Goal: Task Accomplishment & Management: Manage account settings

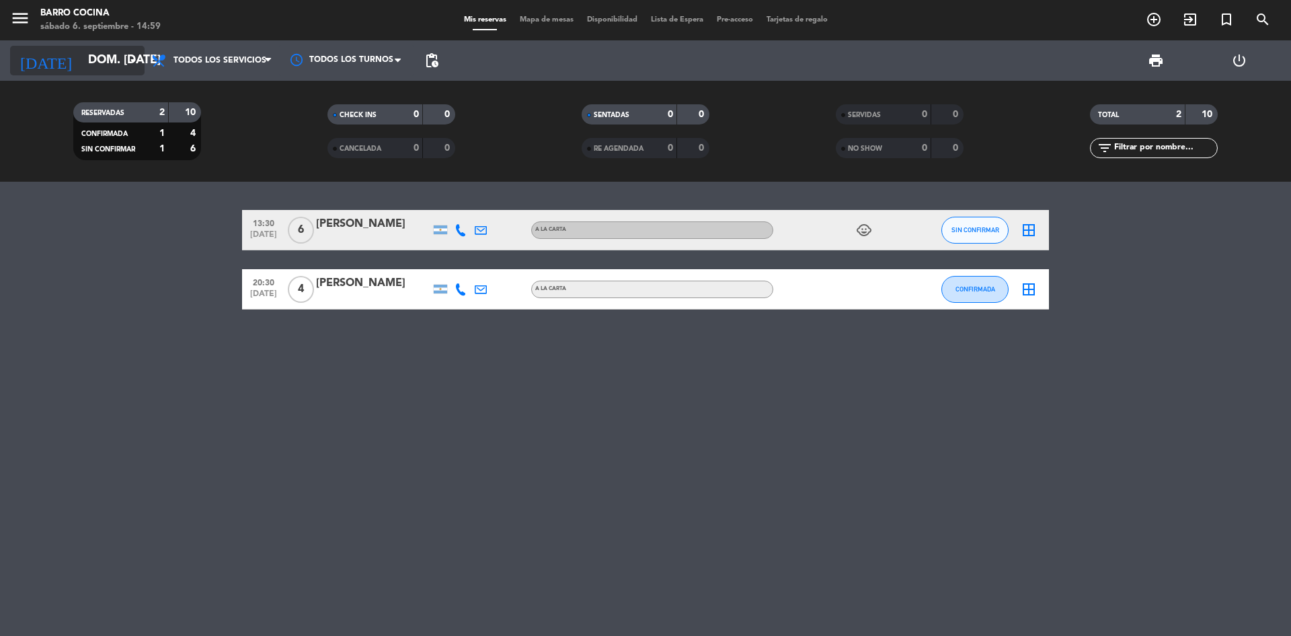
click at [100, 54] on input "dom. [DATE]" at bounding box center [159, 60] width 156 height 27
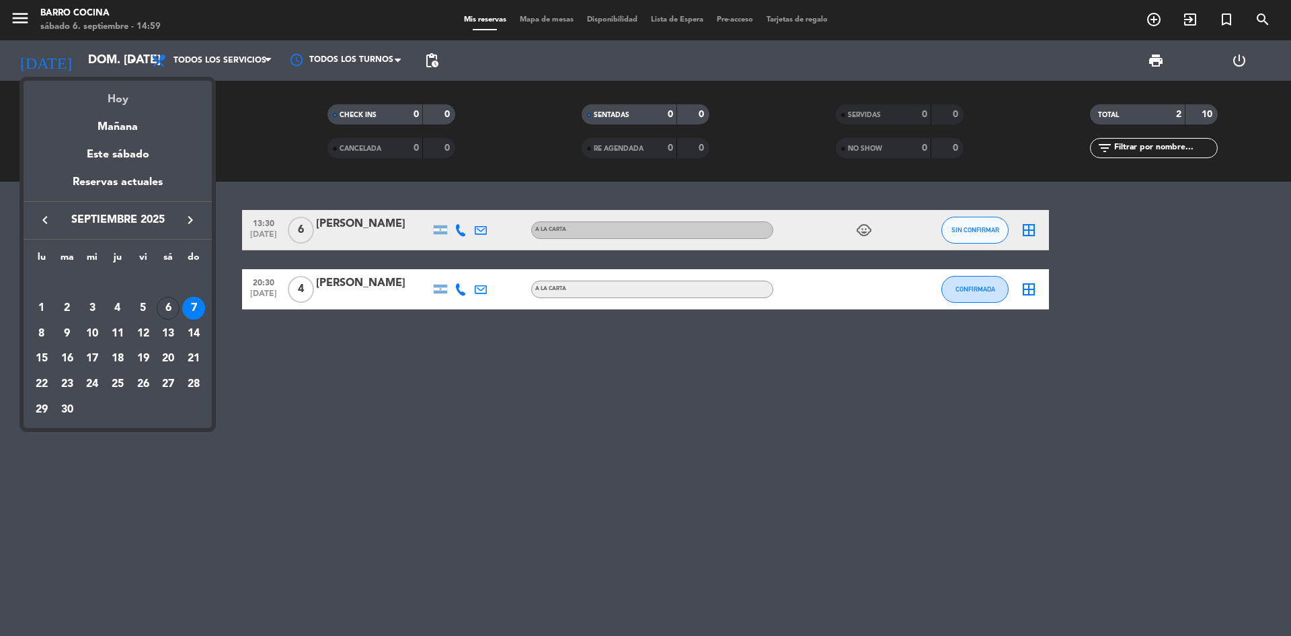
click at [114, 103] on div "Hoy" at bounding box center [118, 95] width 188 height 28
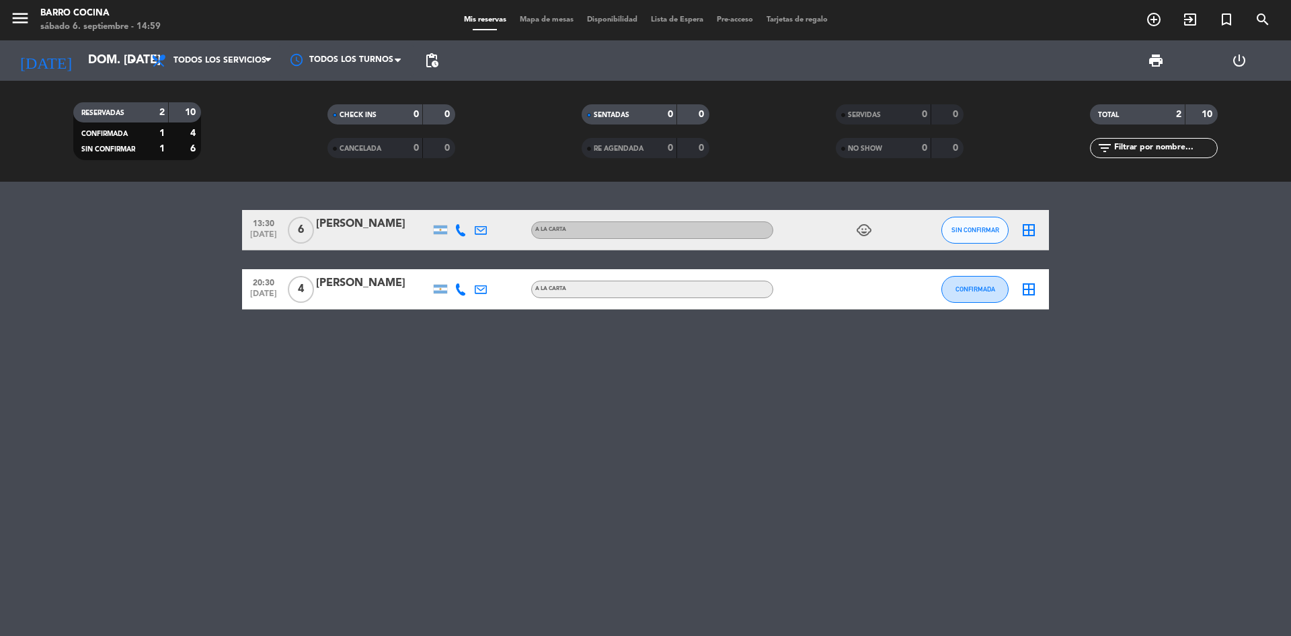
type input "sáb. [DATE]"
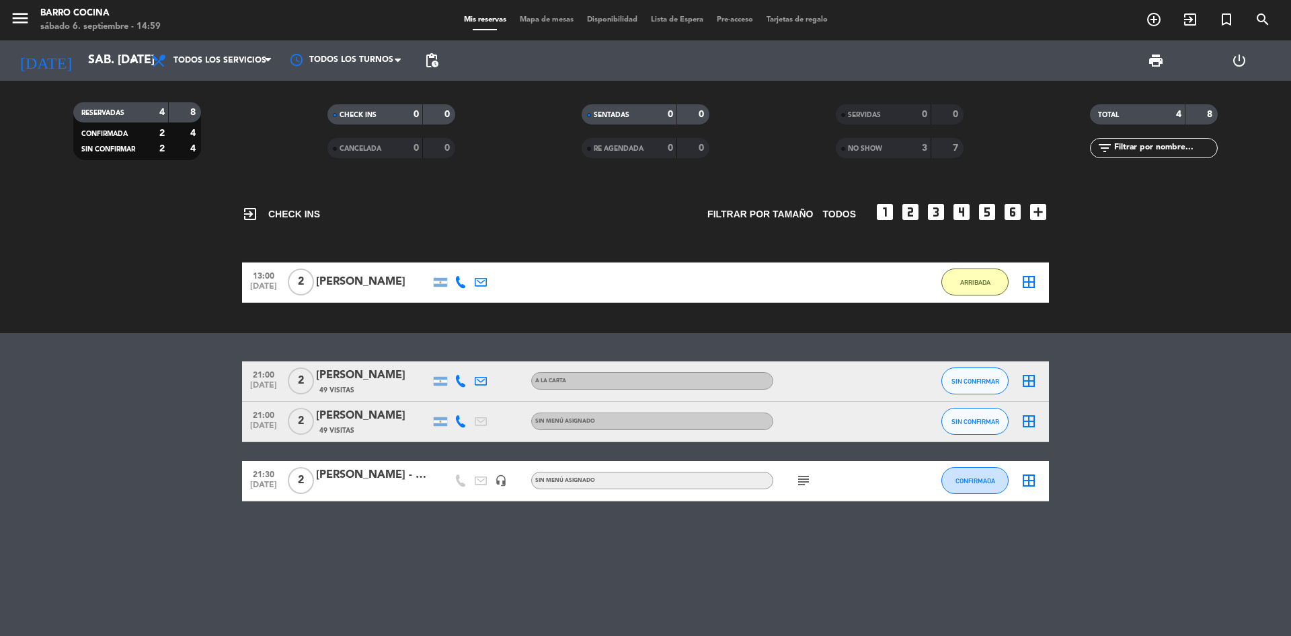
click at [158, 434] on bookings-row "21:00 [DATE] 2 [PERSON_NAME] 49 Visitas A LA CARTA SIN CONFIRMAR border_all 21:…" at bounding box center [645, 431] width 1291 height 140
click at [1159, 26] on icon "add_circle_outline" at bounding box center [1154, 19] width 16 height 16
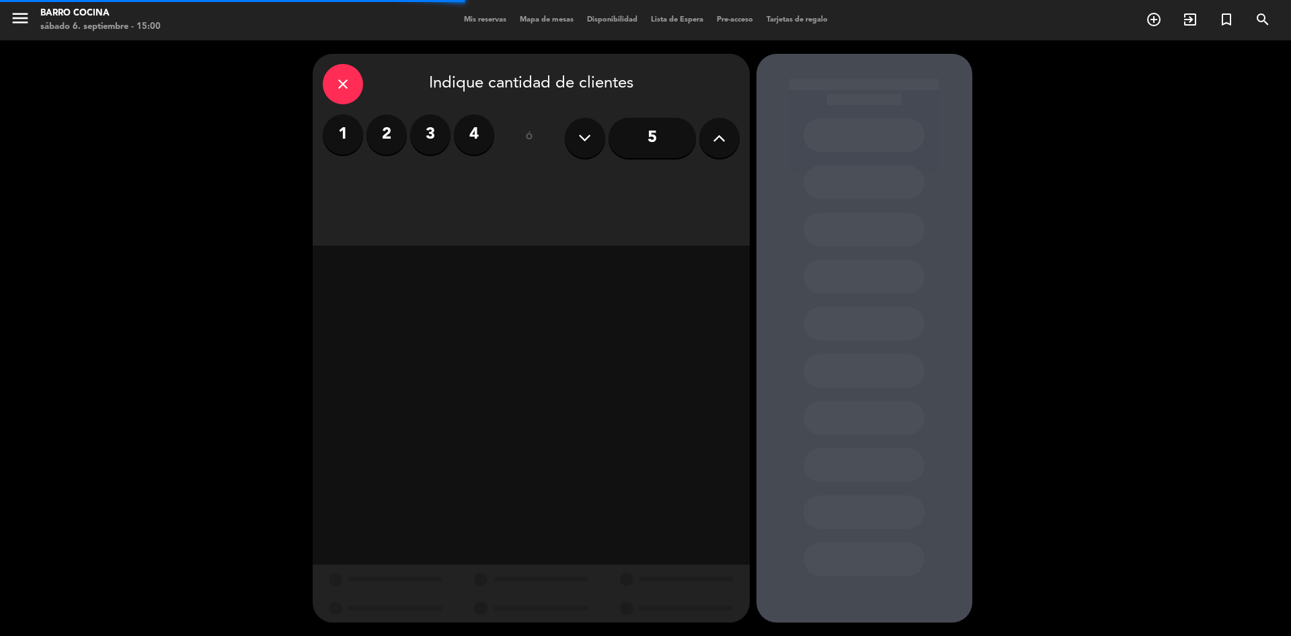
click at [381, 126] on label "2" at bounding box center [387, 134] width 40 height 40
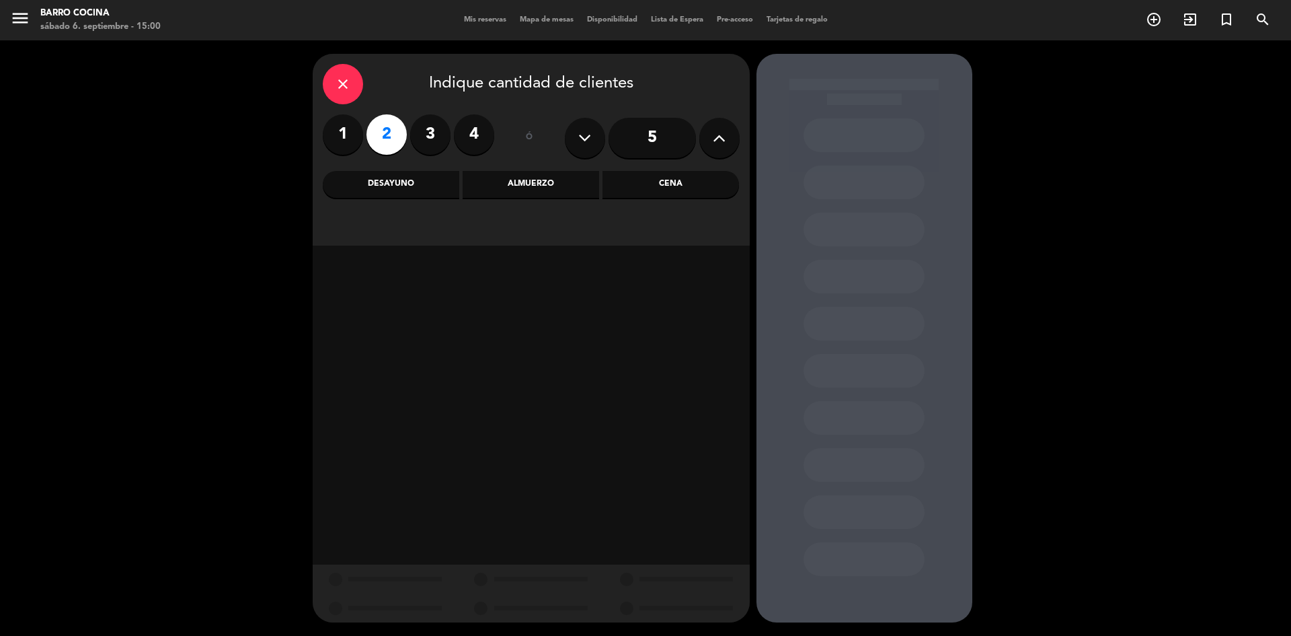
click at [636, 197] on div "Cena" at bounding box center [671, 184] width 137 height 27
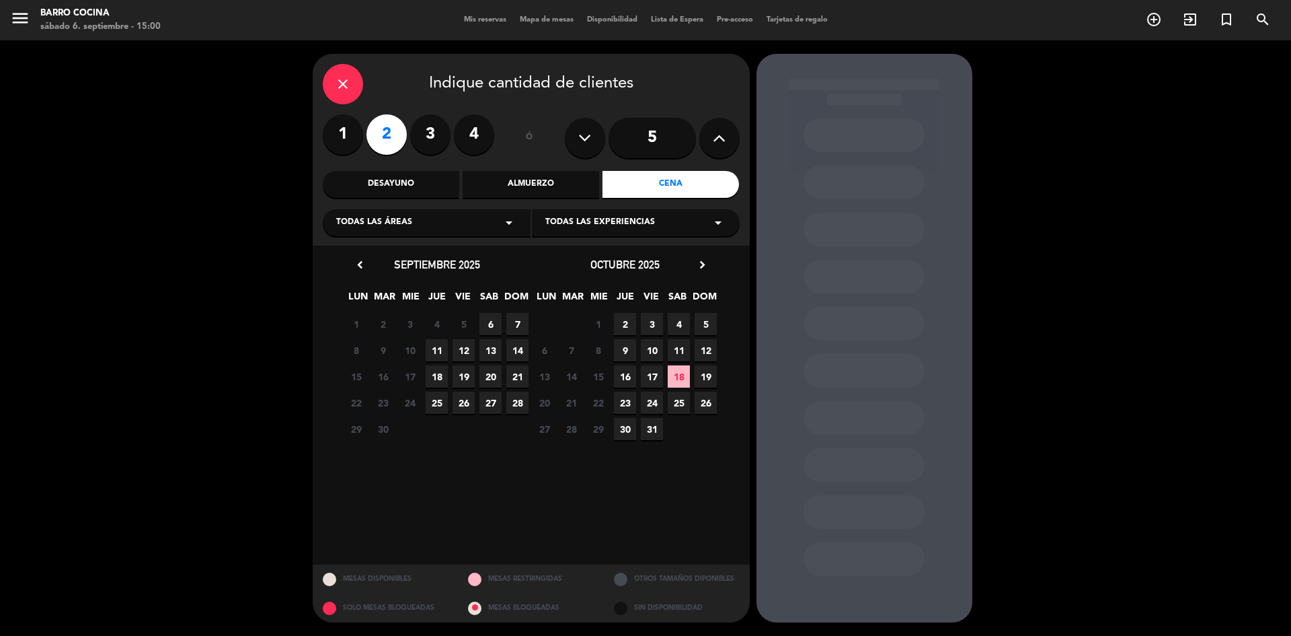
click at [491, 321] on span "6" at bounding box center [491, 324] width 22 height 22
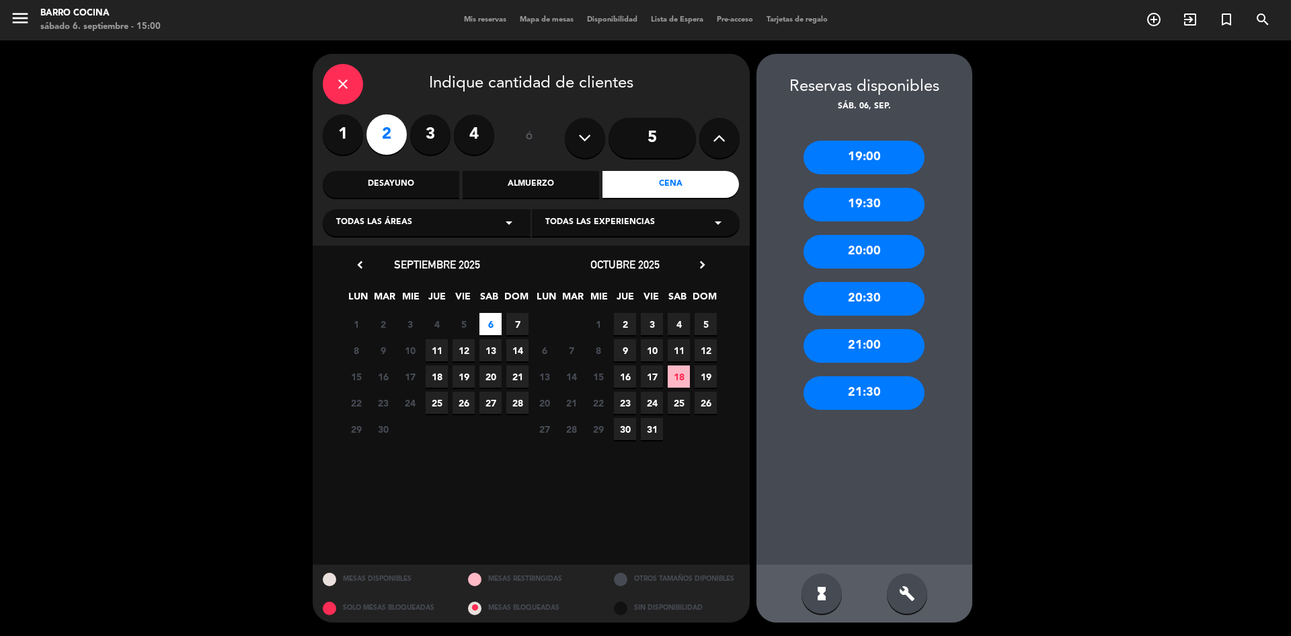
click at [845, 198] on div "19:30" at bounding box center [864, 205] width 121 height 34
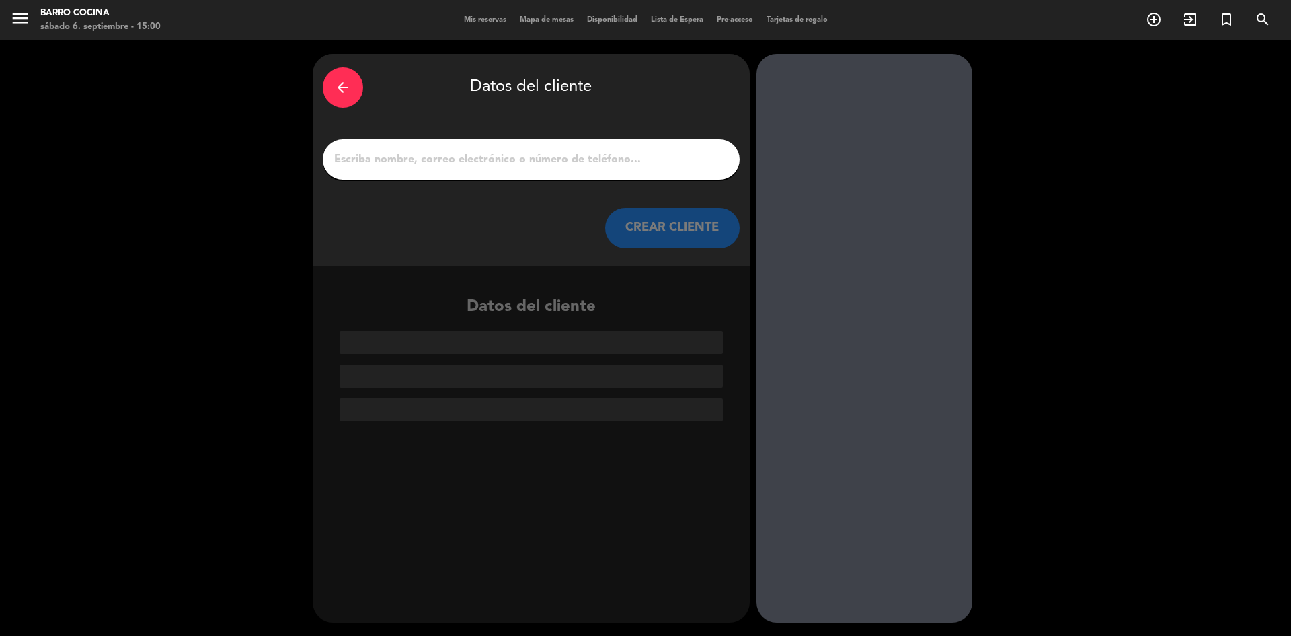
click at [498, 151] on input "1" at bounding box center [531, 159] width 397 height 19
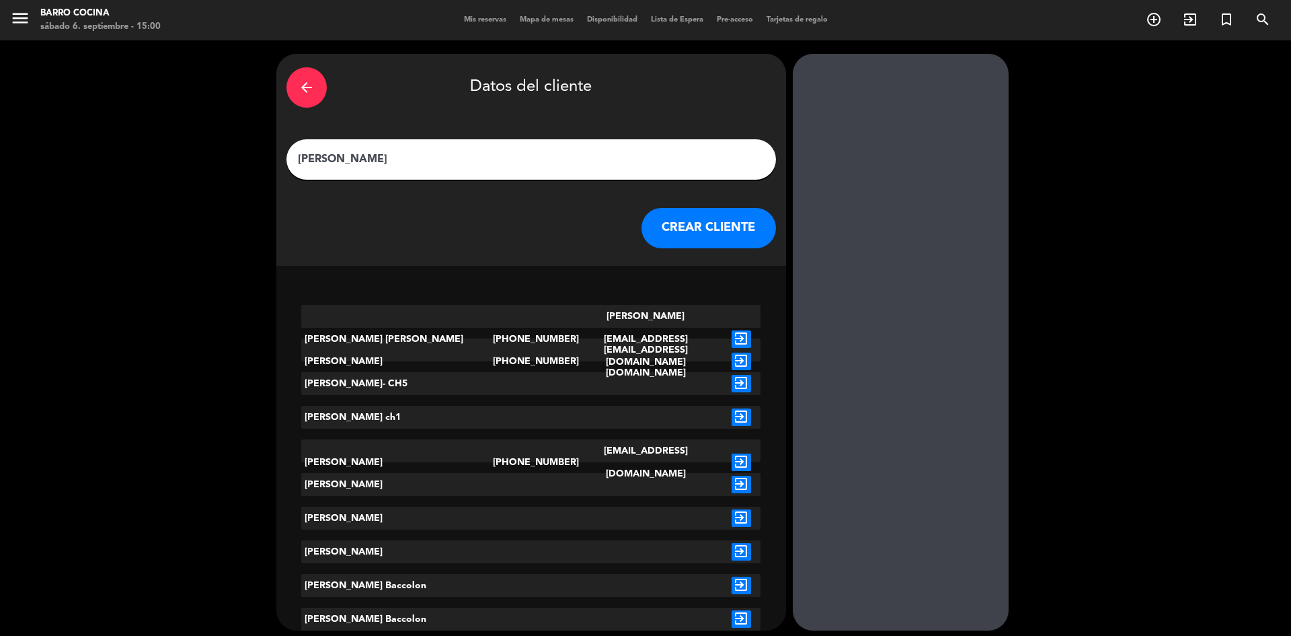
type input "[PERSON_NAME]"
click at [732, 578] on icon "exit_to_app" at bounding box center [742, 584] width 20 height 17
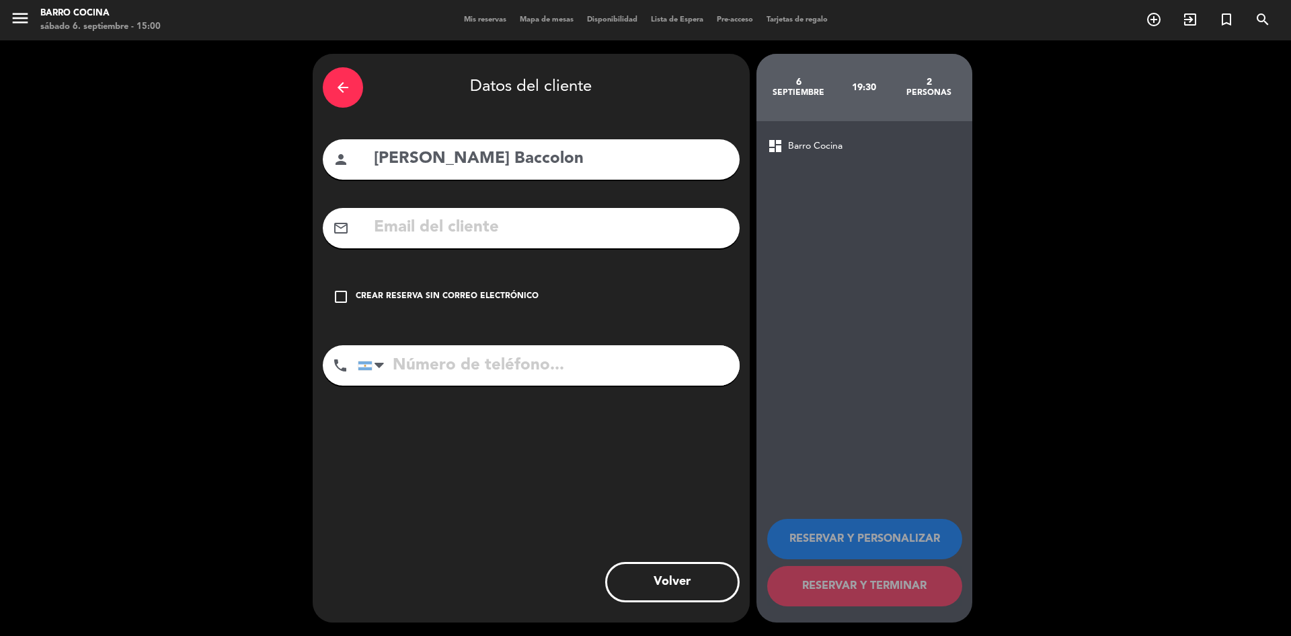
click at [384, 285] on div "check_box_outline_blank Crear reserva sin correo electrónico" at bounding box center [531, 296] width 417 height 40
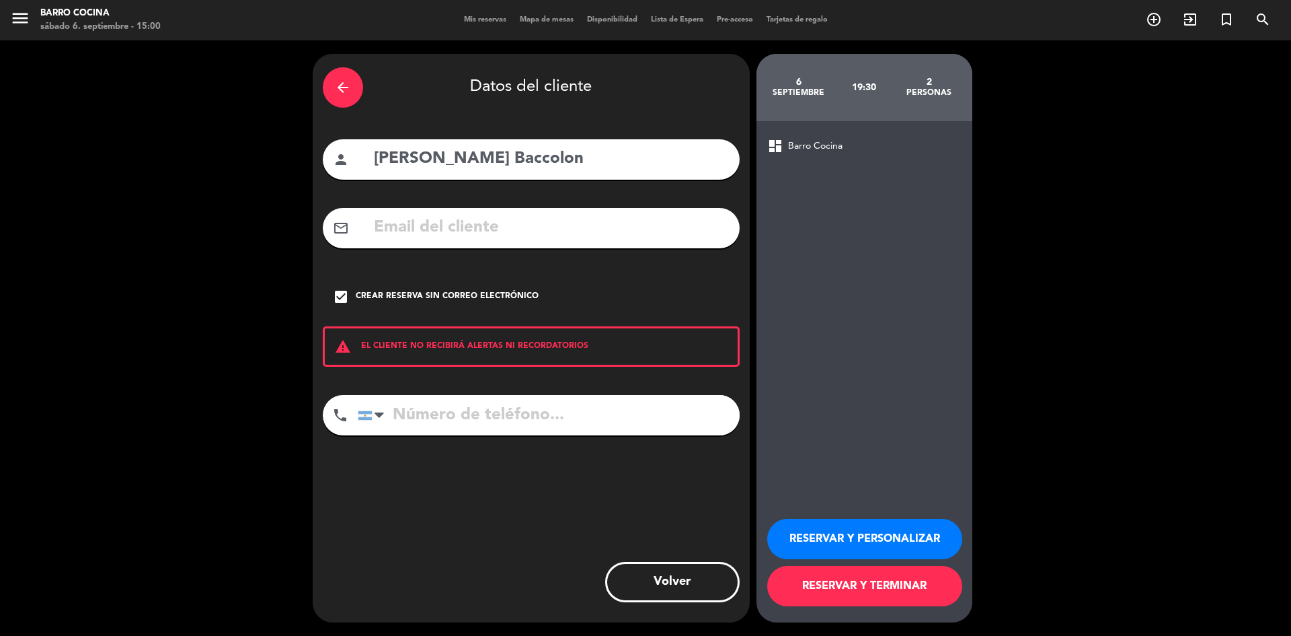
click at [827, 592] on button "RESERVAR Y TERMINAR" at bounding box center [864, 586] width 195 height 40
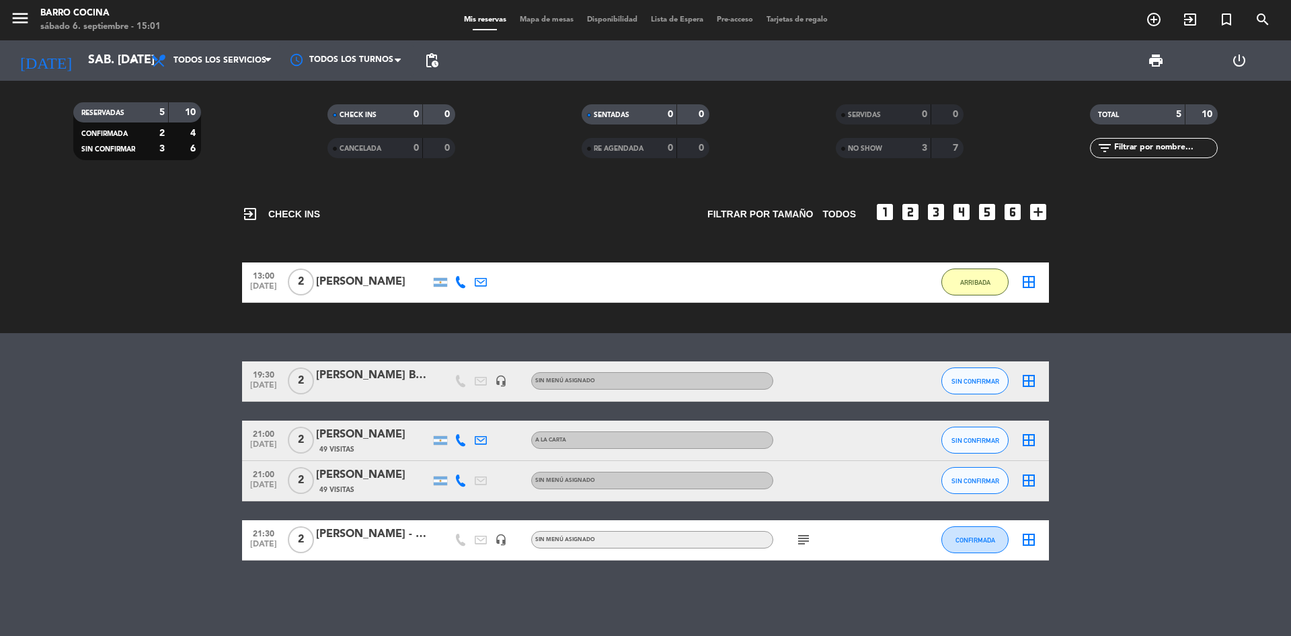
click at [61, 441] on bookings-row "19:30 [DATE] 2 [PERSON_NAME] Baccolon headset_mic Sin menú asignado SIN CONFIRM…" at bounding box center [645, 460] width 1291 height 199
click at [966, 484] on button "SIN CONFIRMAR" at bounding box center [975, 480] width 67 height 27
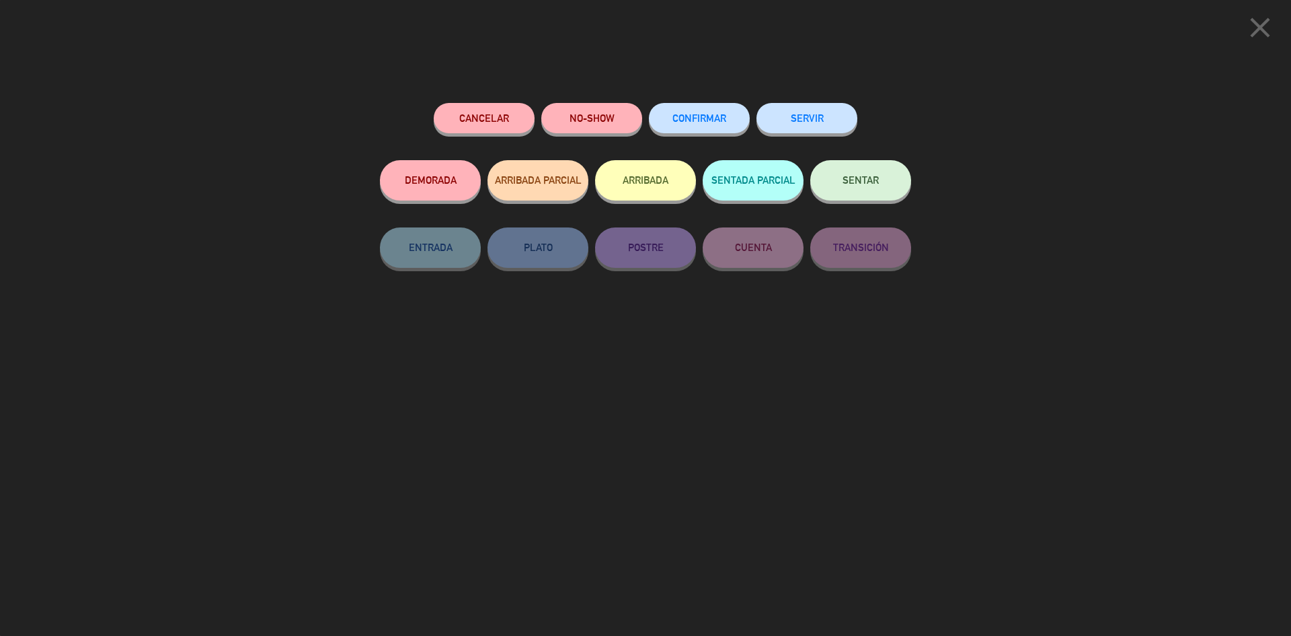
click at [717, 114] on span "CONFIRMAR" at bounding box center [700, 117] width 54 height 11
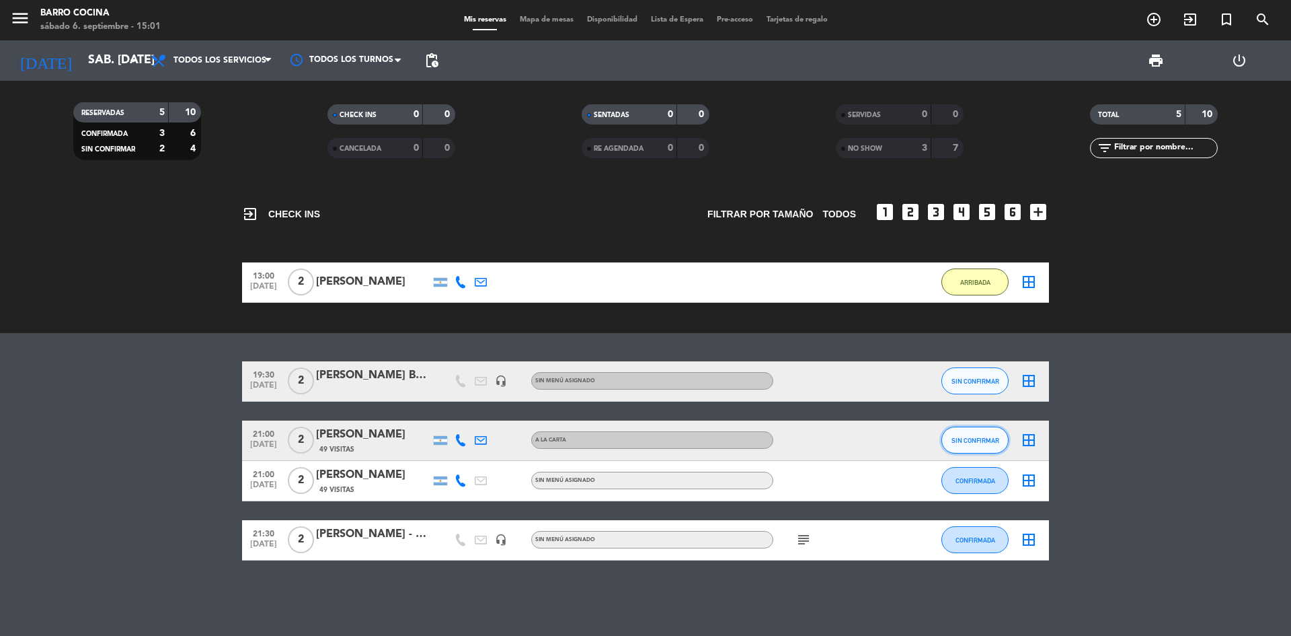
click at [960, 434] on button "SIN CONFIRMAR" at bounding box center [975, 439] width 67 height 27
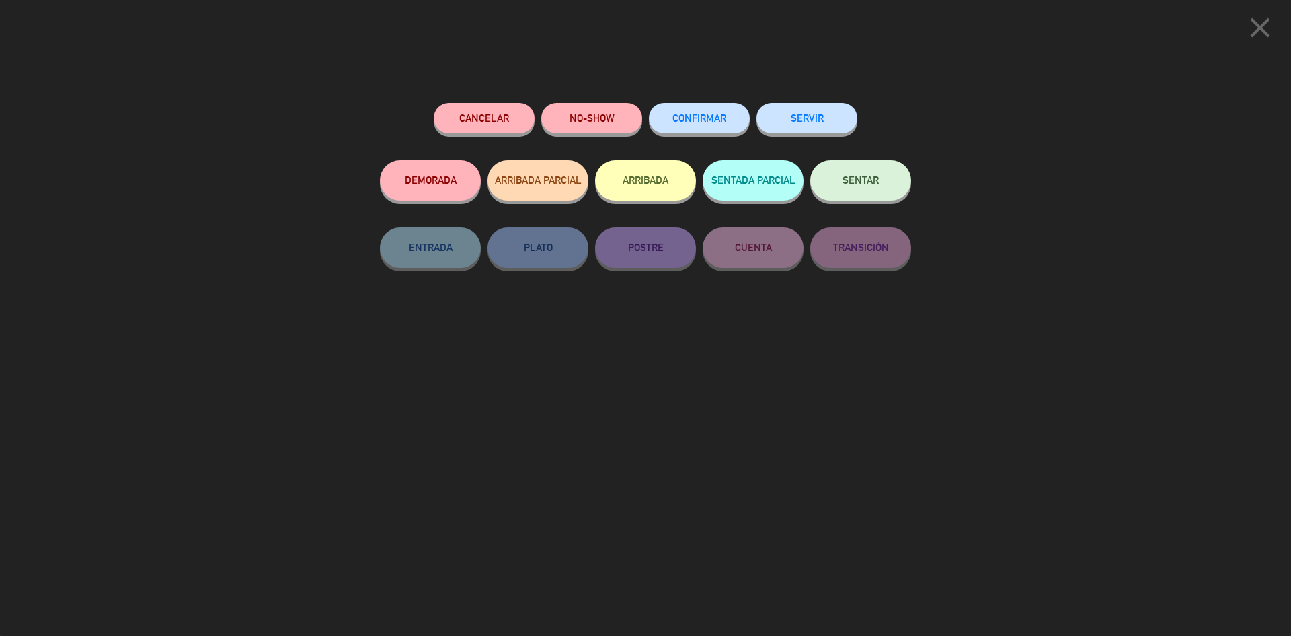
click at [702, 130] on button "CONFIRMAR" at bounding box center [699, 118] width 101 height 30
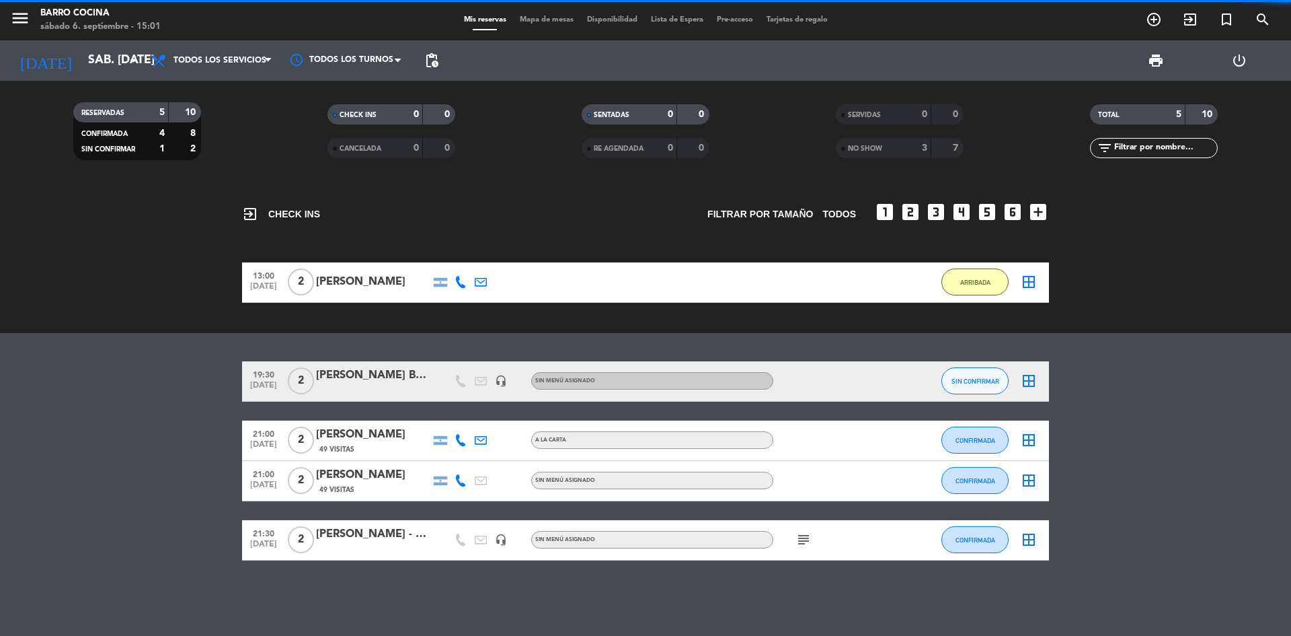
click at [988, 385] on button "SIN CONFIRMAR" at bounding box center [975, 380] width 67 height 27
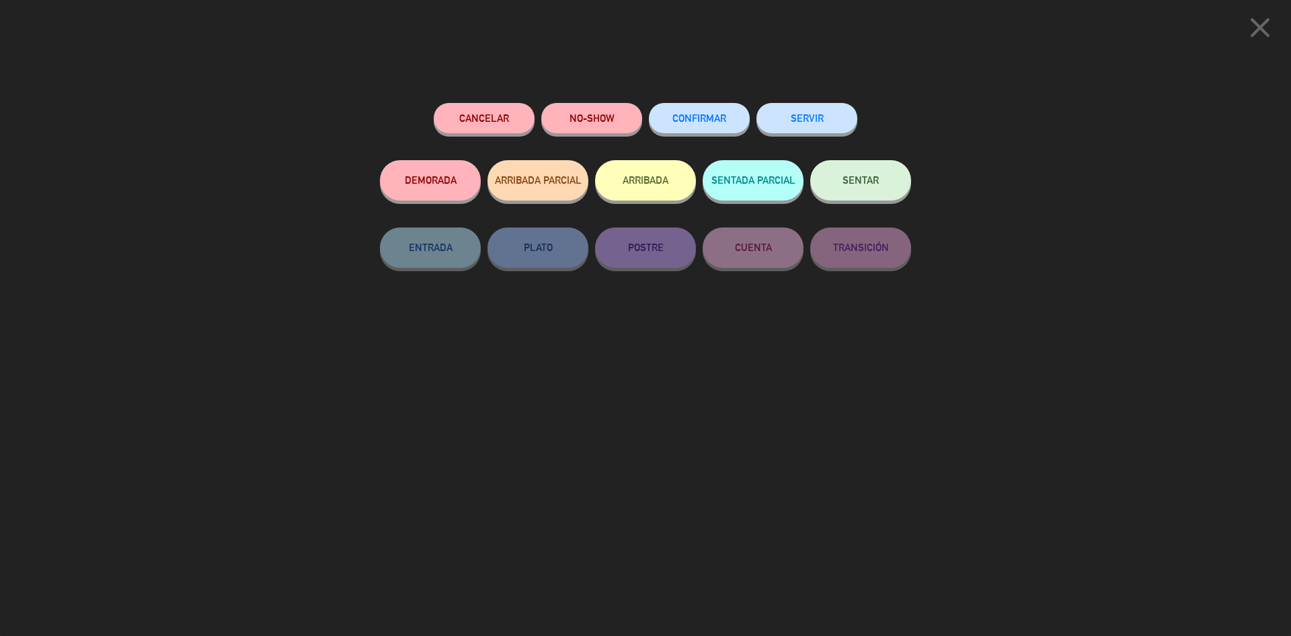
click at [732, 118] on button "CONFIRMAR" at bounding box center [699, 118] width 101 height 30
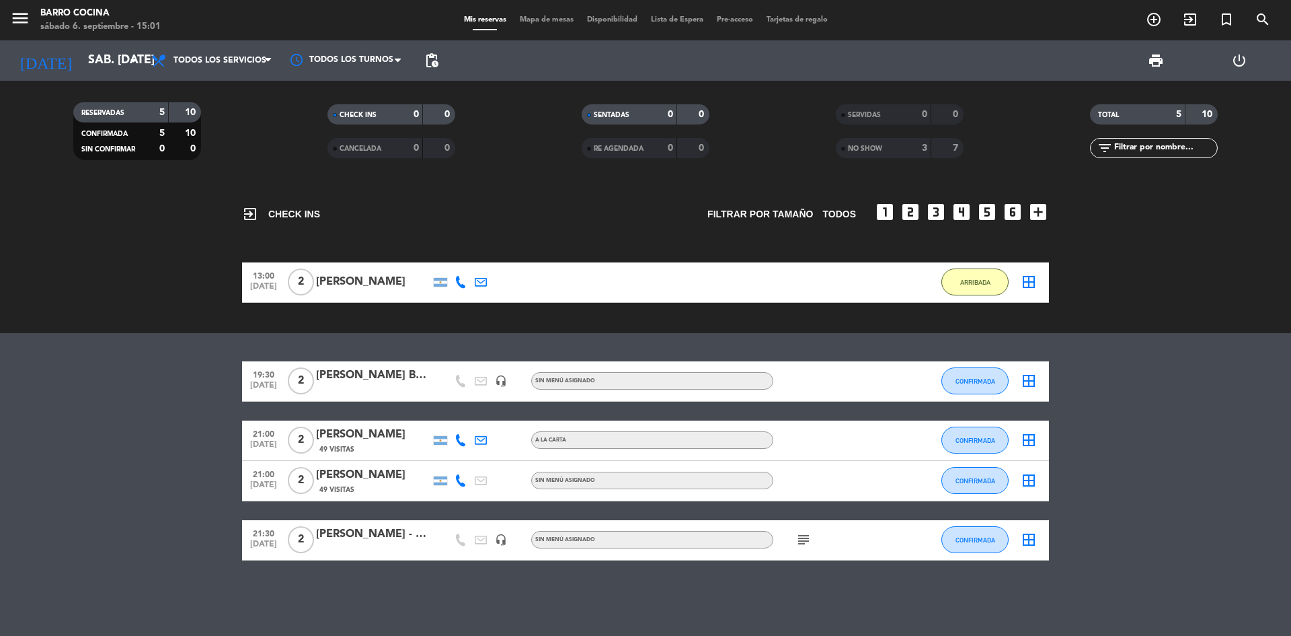
click at [1101, 446] on bookings-row "19:30 [DATE] 2 [PERSON_NAME] Baccolon headset_mic Sin menú asignado CONFIRMADA …" at bounding box center [645, 460] width 1291 height 199
click at [42, 469] on bookings-row "19:30 [DATE] 2 [PERSON_NAME] Baccolon headset_mic Sin menú asignado CONFIRMADA …" at bounding box center [645, 460] width 1291 height 199
